Goal: Use online tool/utility: Utilize a website feature to perform a specific function

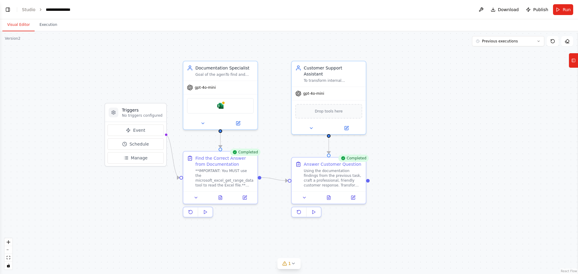
click at [159, 72] on div ".deletable-edge-delete-btn { width: 20px; height: 20px; border: 0px solid #ffff…" at bounding box center [289, 152] width 578 height 243
click at [207, 110] on div "Microsoft excel" at bounding box center [220, 105] width 67 height 16
click at [569, 10] on span "Run" at bounding box center [567, 10] width 8 height 6
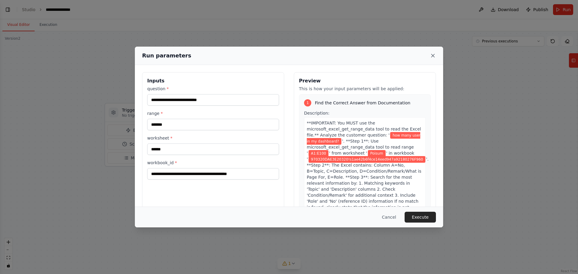
click at [432, 57] on icon at bounding box center [433, 55] width 3 height 3
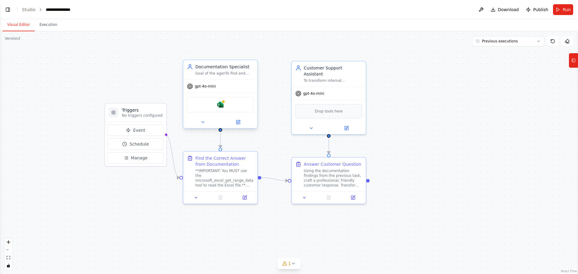
click at [226, 106] on div "Microsoft excel" at bounding box center [220, 105] width 67 height 16
click at [220, 105] on img at bounding box center [220, 104] width 7 height 7
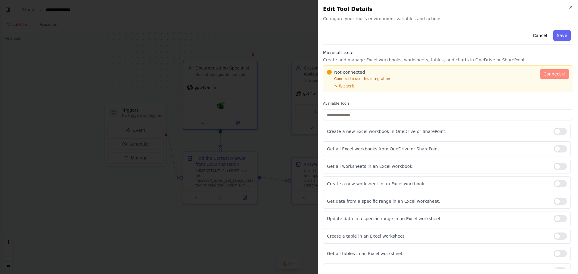
click at [555, 74] on span "Connect" at bounding box center [552, 74] width 17 height 6
click at [414, 82] on div "Not connected Connect to use this integration Recheck" at bounding box center [431, 78] width 209 height 19
click at [340, 85] on span "Recheck" at bounding box center [346, 86] width 15 height 5
click at [350, 84] on span "Recheck" at bounding box center [346, 86] width 15 height 5
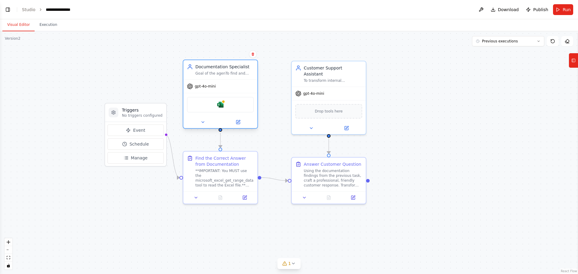
click at [215, 105] on div "Microsoft excel" at bounding box center [220, 105] width 67 height 16
drag, startPoint x: 215, startPoint y: 105, endPoint x: 205, endPoint y: 123, distance: 20.2
click at [205, 123] on button at bounding box center [203, 122] width 34 height 7
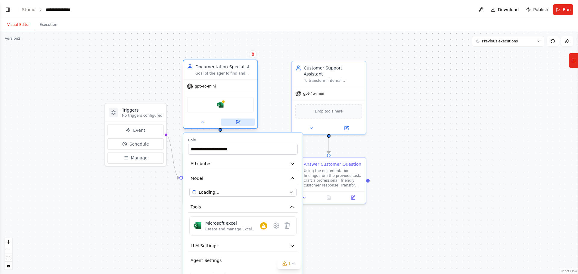
click at [232, 121] on button at bounding box center [238, 122] width 34 height 7
click at [273, 228] on icon at bounding box center [276, 225] width 7 height 7
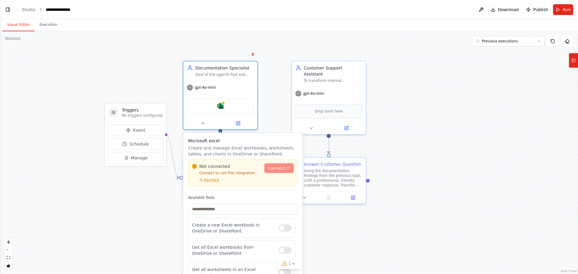
click at [282, 168] on span "Connect" at bounding box center [276, 168] width 17 height 6
click at [236, 122] on icon at bounding box center [238, 122] width 4 height 4
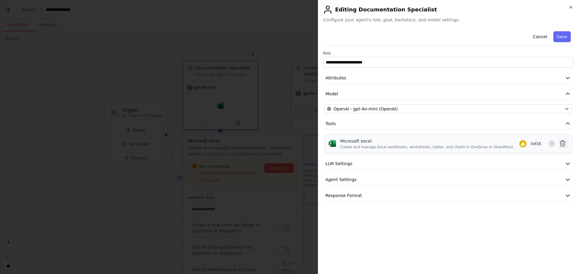
click at [562, 145] on icon at bounding box center [563, 144] width 5 height 6
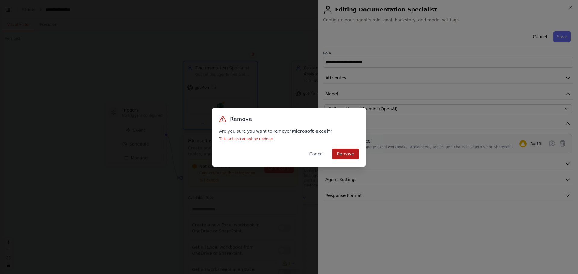
click at [354, 155] on button "Remove" at bounding box center [345, 154] width 27 height 11
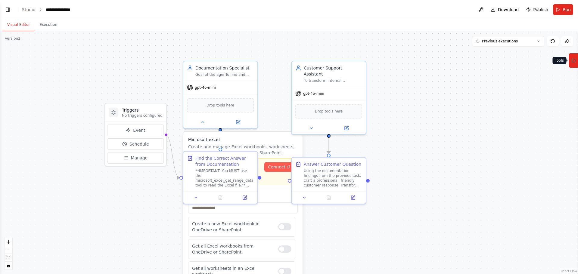
click at [574, 63] on icon at bounding box center [574, 61] width 4 height 10
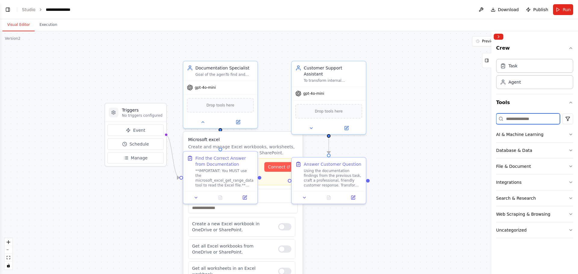
click at [526, 116] on input at bounding box center [528, 119] width 64 height 11
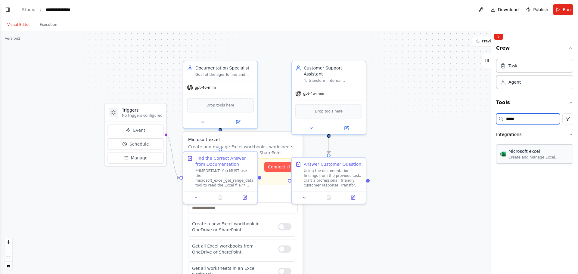
type input "*****"
click at [532, 154] on div "Microsoft excel" at bounding box center [539, 151] width 61 height 6
click at [500, 37] on button "Collapse right sidebar" at bounding box center [499, 37] width 10 height 6
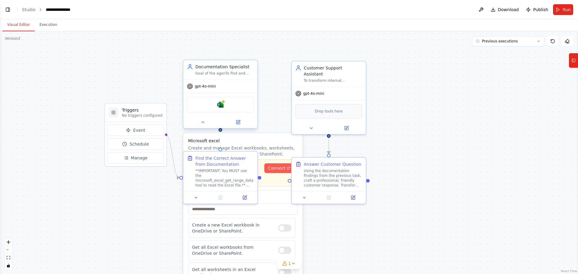
click at [238, 105] on div "Microsoft excel" at bounding box center [220, 105] width 67 height 16
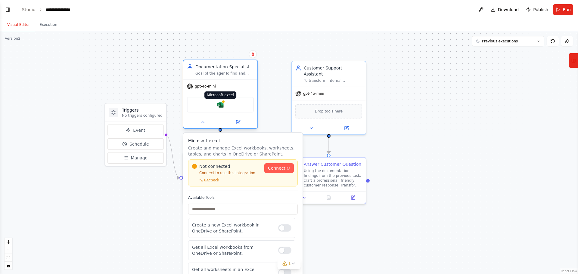
click at [223, 103] on div at bounding box center [224, 102] width 4 height 4
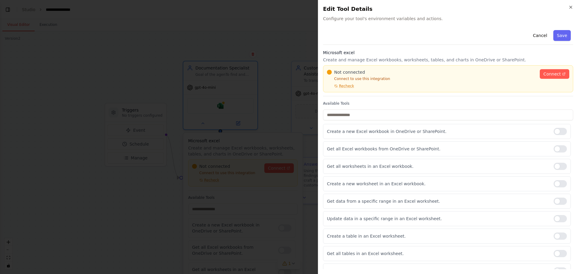
click at [505, 75] on div "Not connected" at bounding box center [431, 72] width 209 height 6
click at [523, 72] on div "Not connected" at bounding box center [431, 72] width 209 height 6
click at [376, 77] on p "Connect to use this integration" at bounding box center [431, 79] width 209 height 5
click at [385, 79] on p "Connect to use this integration" at bounding box center [431, 79] width 209 height 5
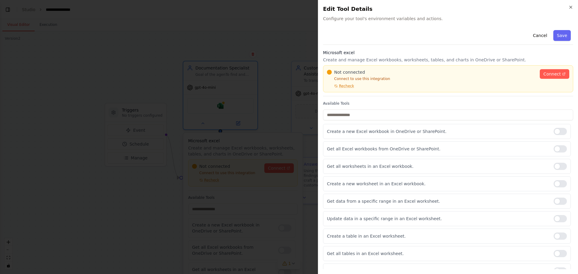
click at [385, 79] on p "Connect to use this integration" at bounding box center [431, 79] width 209 height 5
click at [377, 78] on p "Connect to use this integration" at bounding box center [431, 79] width 209 height 5
click at [544, 74] on span "Connect" at bounding box center [552, 74] width 17 height 6
click at [547, 74] on span "Connect" at bounding box center [552, 74] width 17 height 6
